Goal: Navigation & Orientation: Find specific page/section

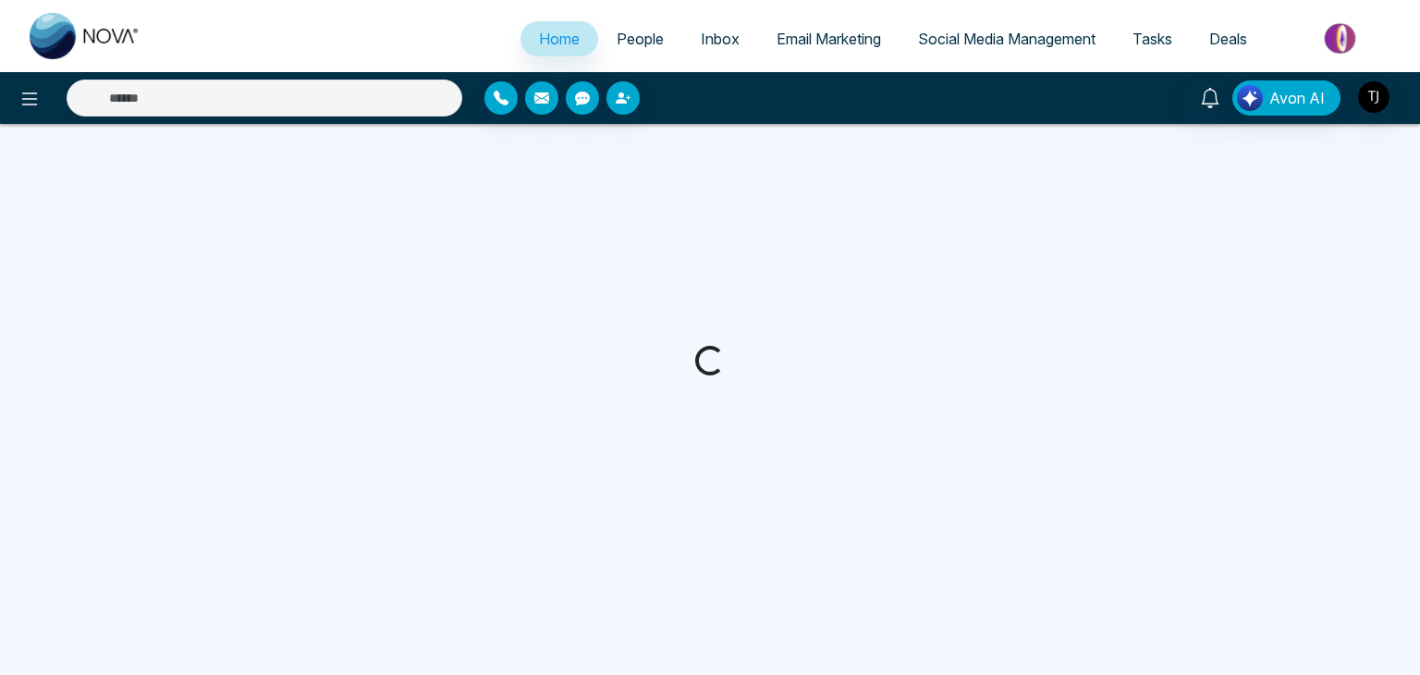
select select "*"
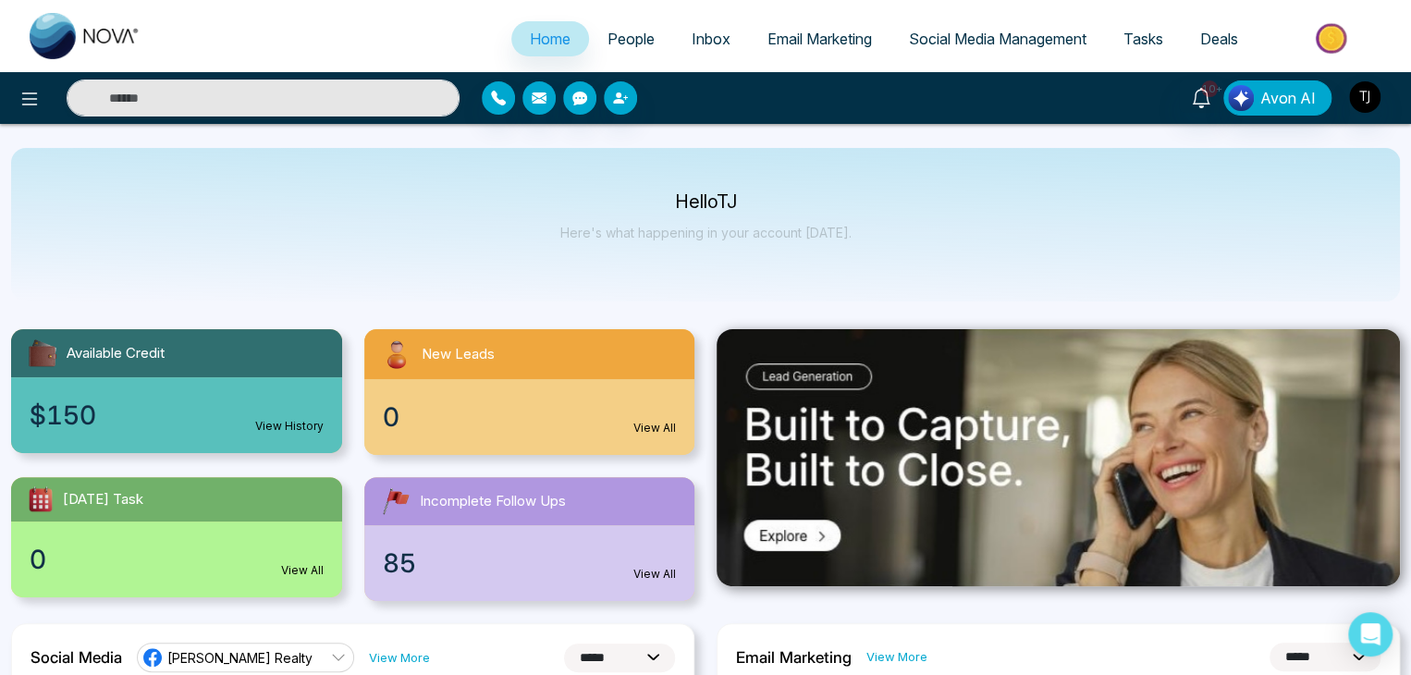
click at [984, 50] on link "Social Media Management" at bounding box center [997, 38] width 215 height 35
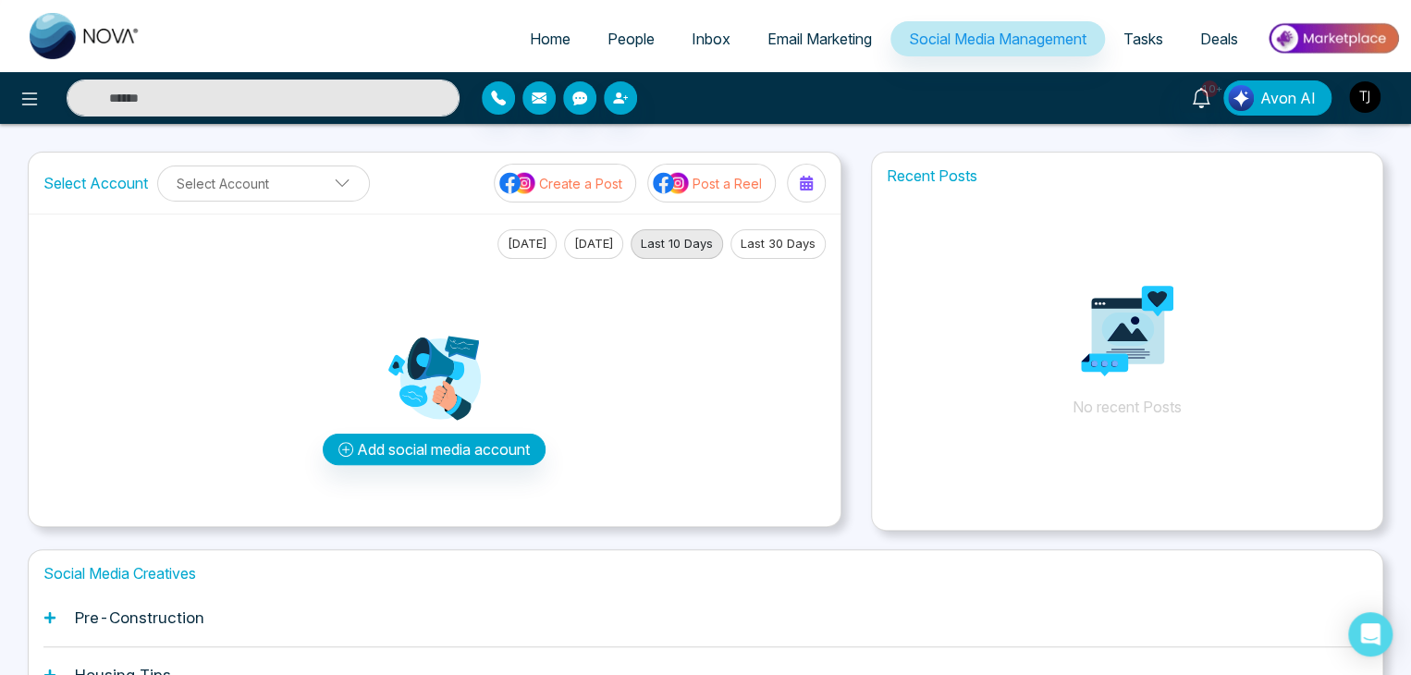
click at [1128, 34] on span "Tasks" at bounding box center [1143, 39] width 40 height 18
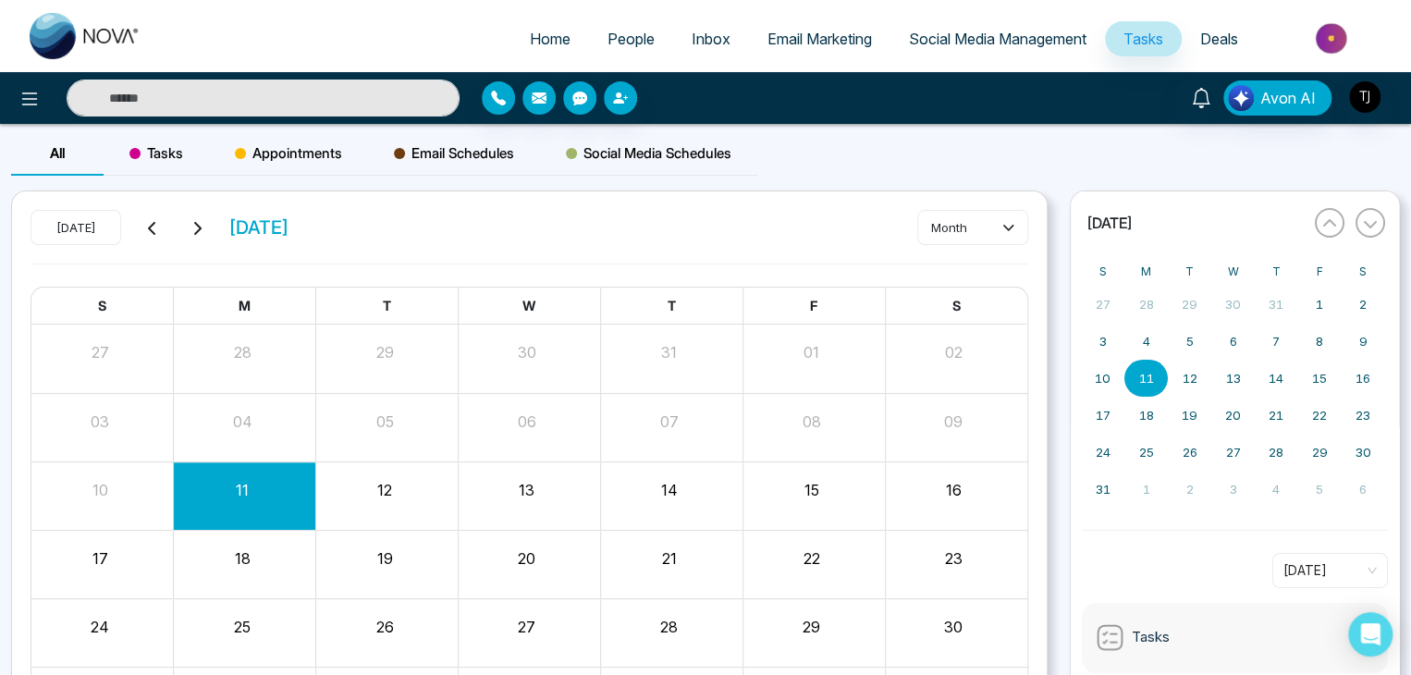
click at [1206, 36] on span "Deals" at bounding box center [1219, 39] width 38 height 18
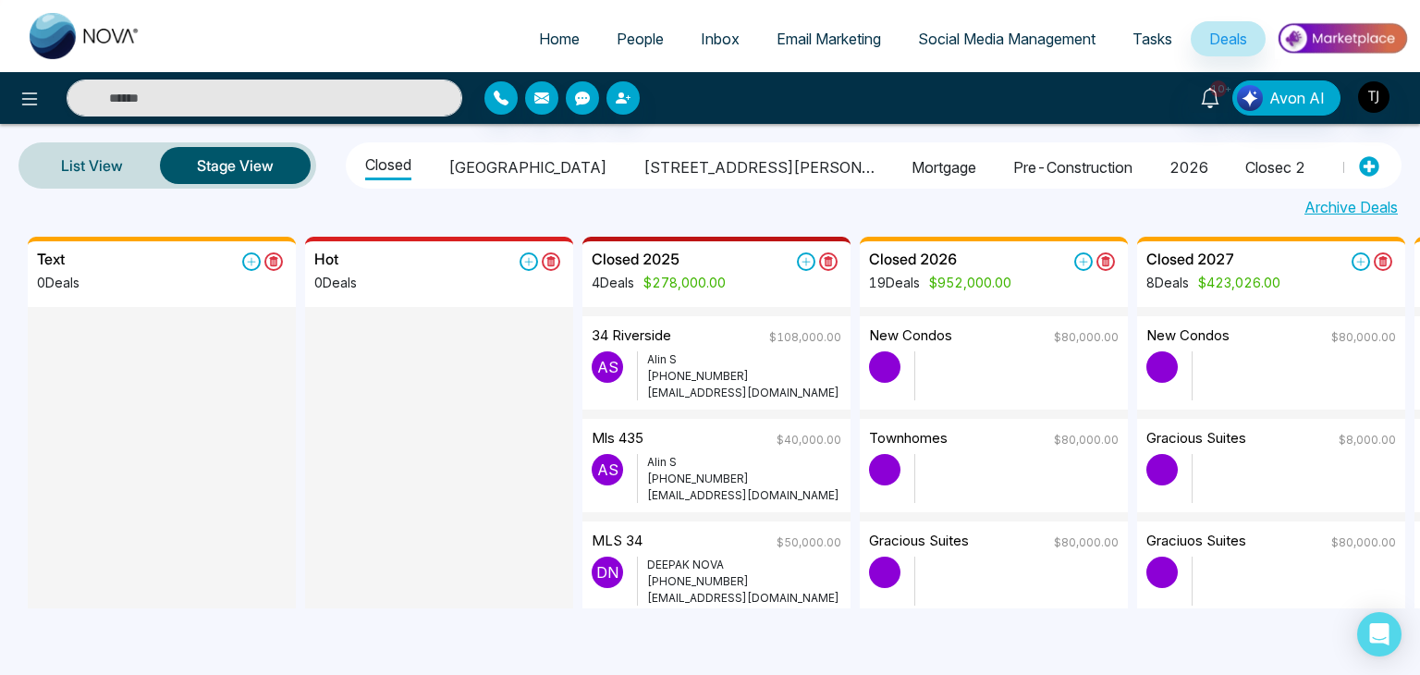
click at [540, 38] on span "Home" at bounding box center [559, 39] width 41 height 18
select select "*"
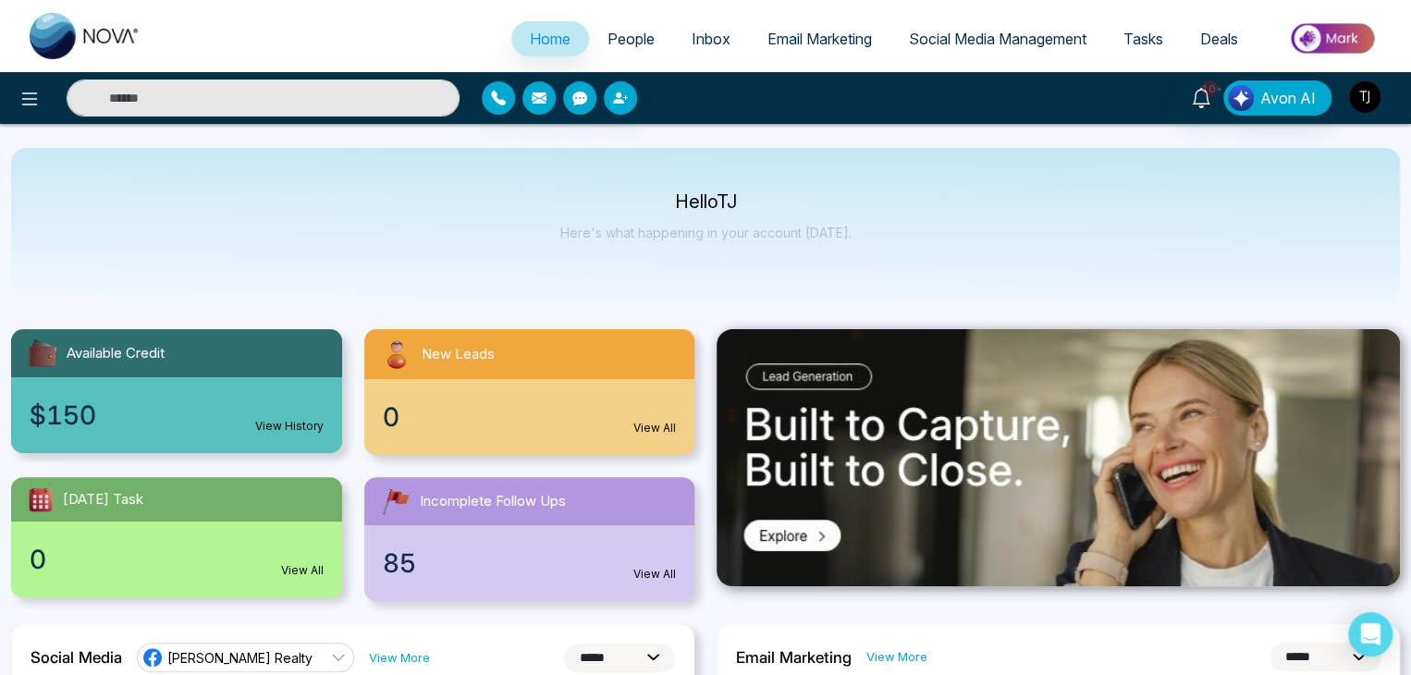
click at [1351, 101] on img "button" at bounding box center [1364, 96] width 31 height 31
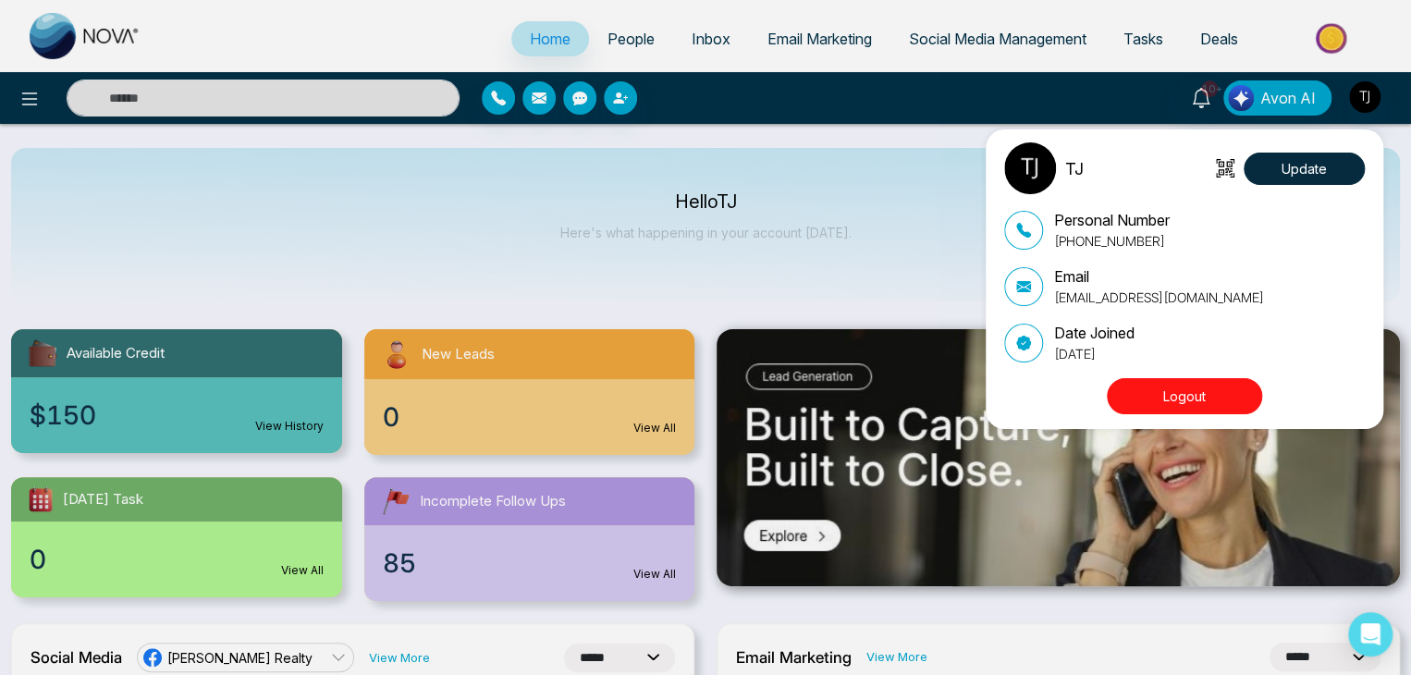
click at [1241, 400] on button "Logout" at bounding box center [1184, 396] width 155 height 36
